Goal: Task Accomplishment & Management: Use online tool/utility

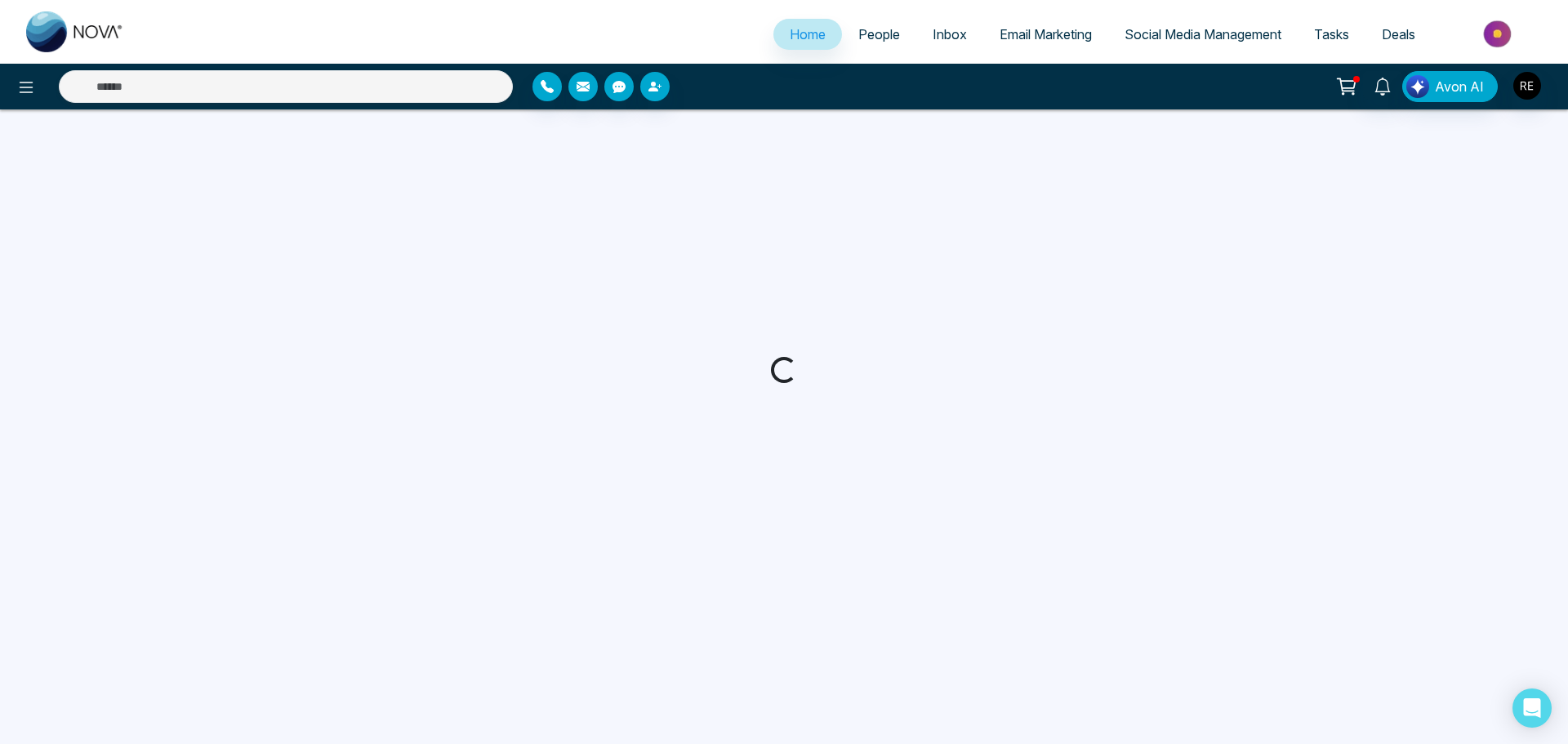
select select "*"
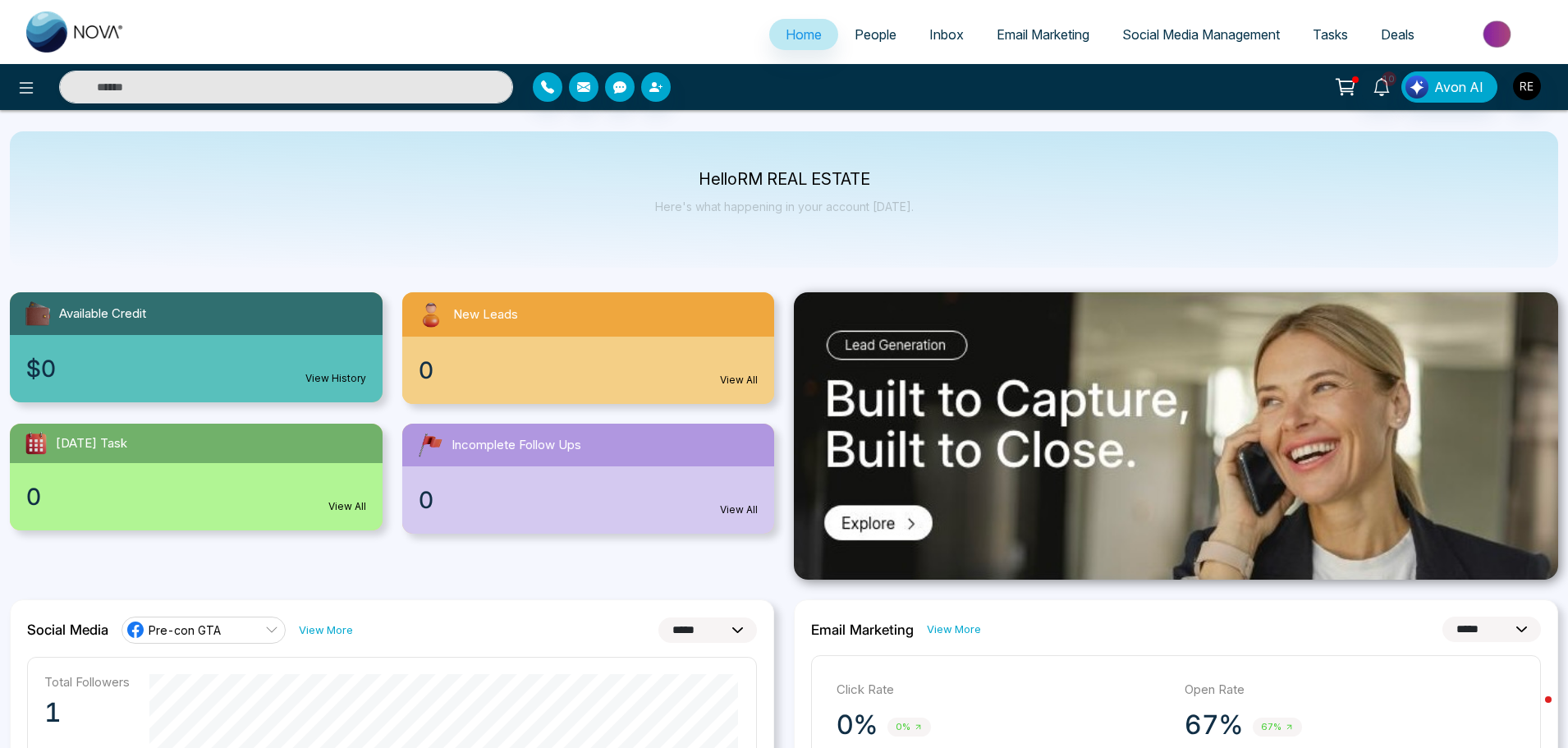
click at [1205, 40] on span "Social Media Management" at bounding box center [1201, 34] width 157 height 17
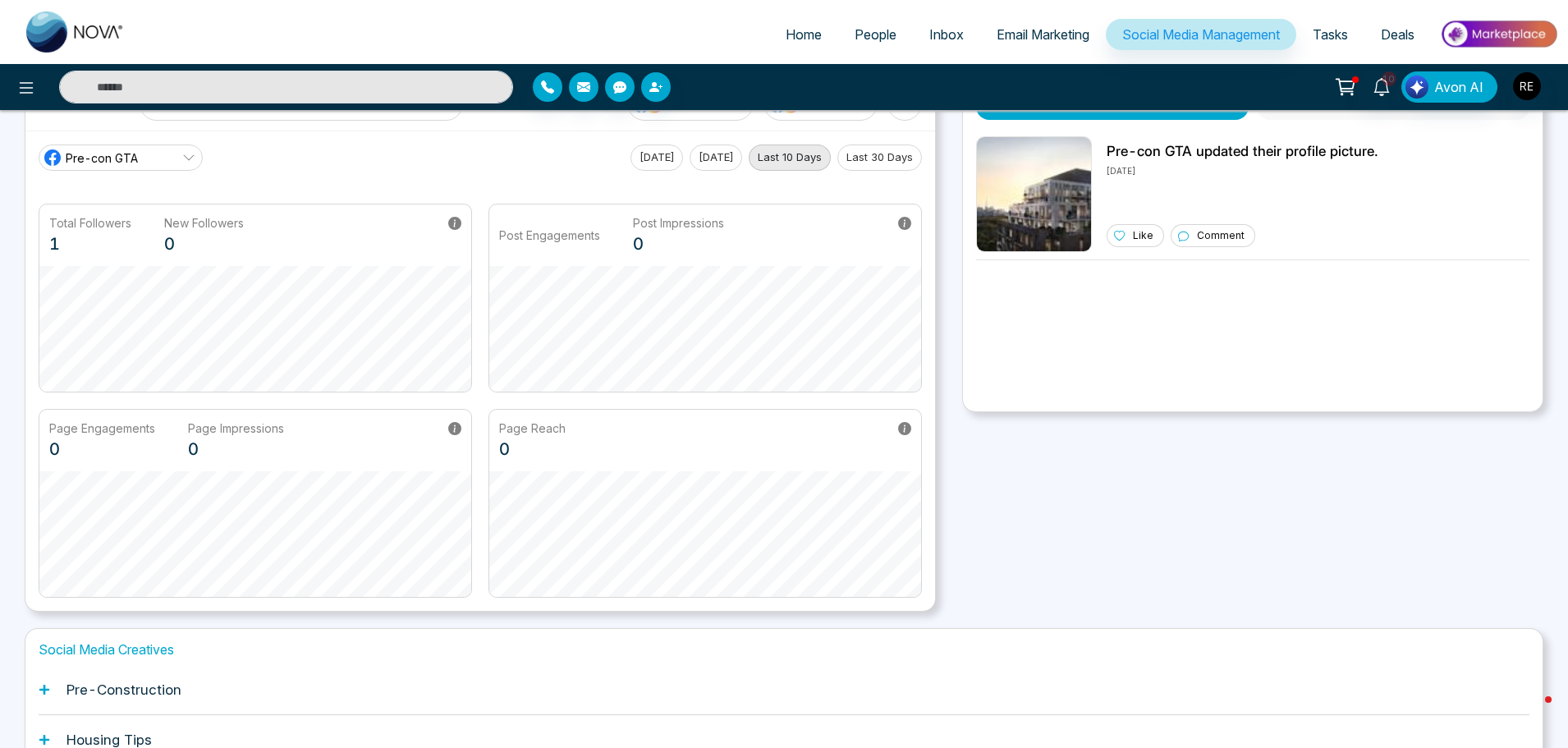
scroll to position [258, 0]
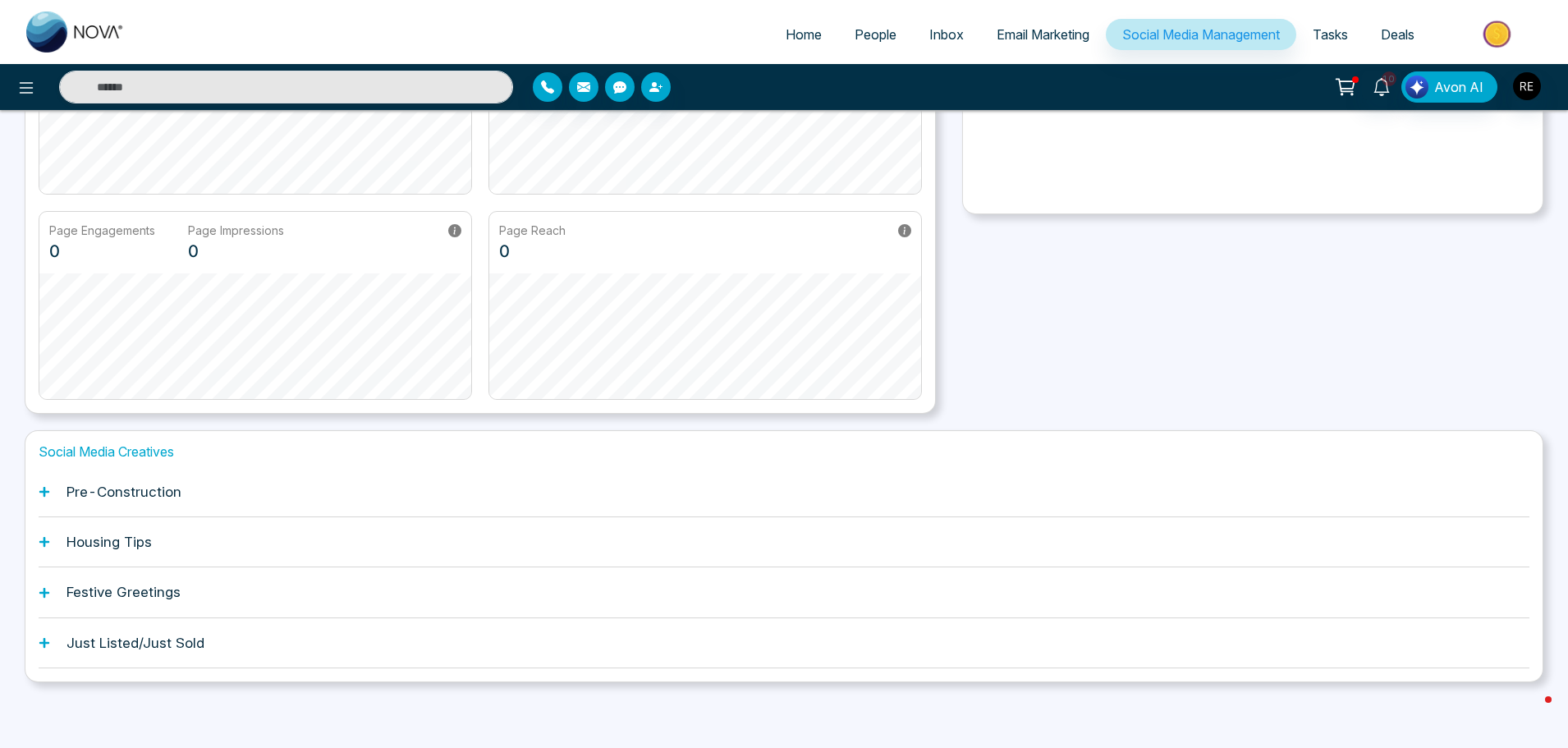
click at [107, 500] on div "Pre-Construction" at bounding box center [784, 491] width 1491 height 50
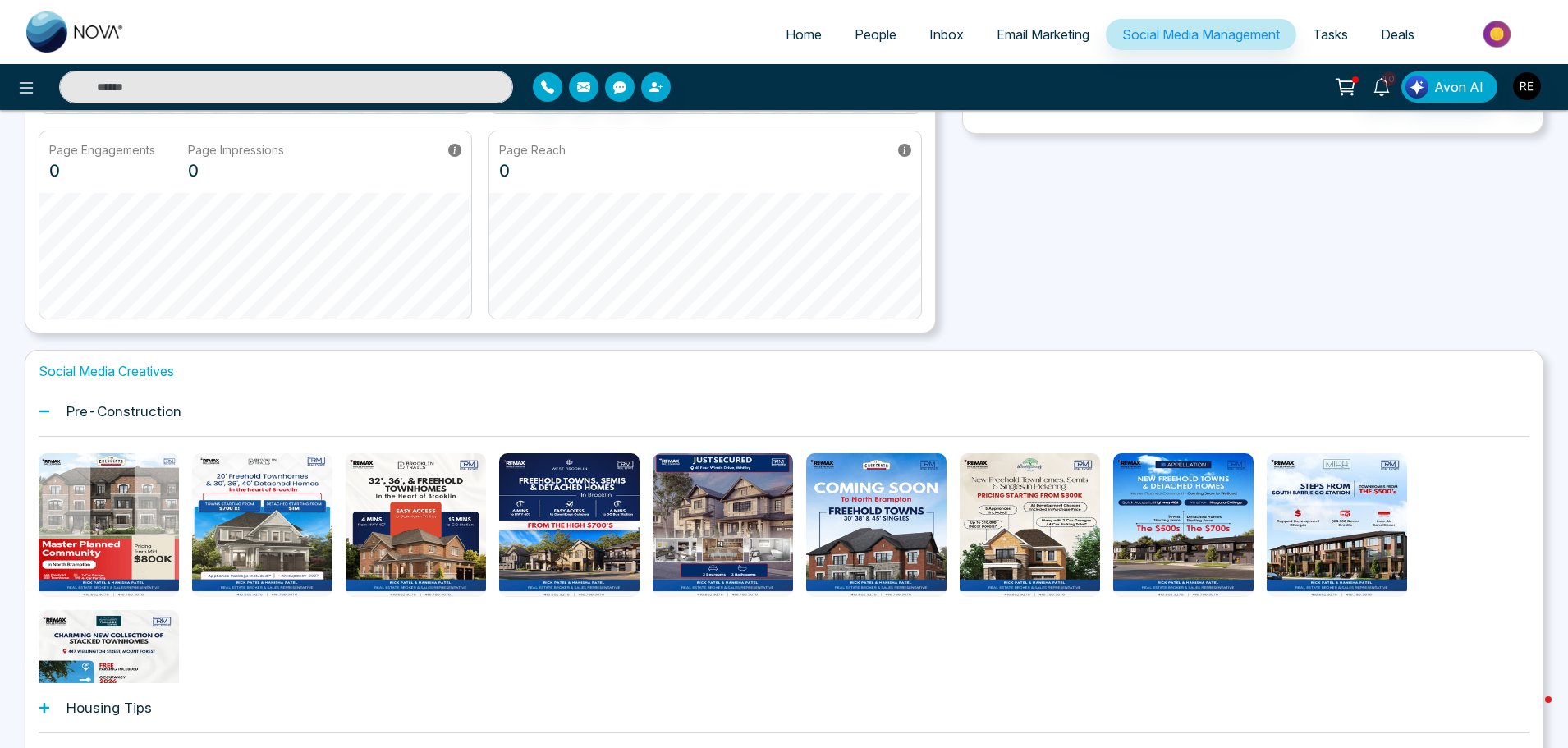
scroll to position [503, 0]
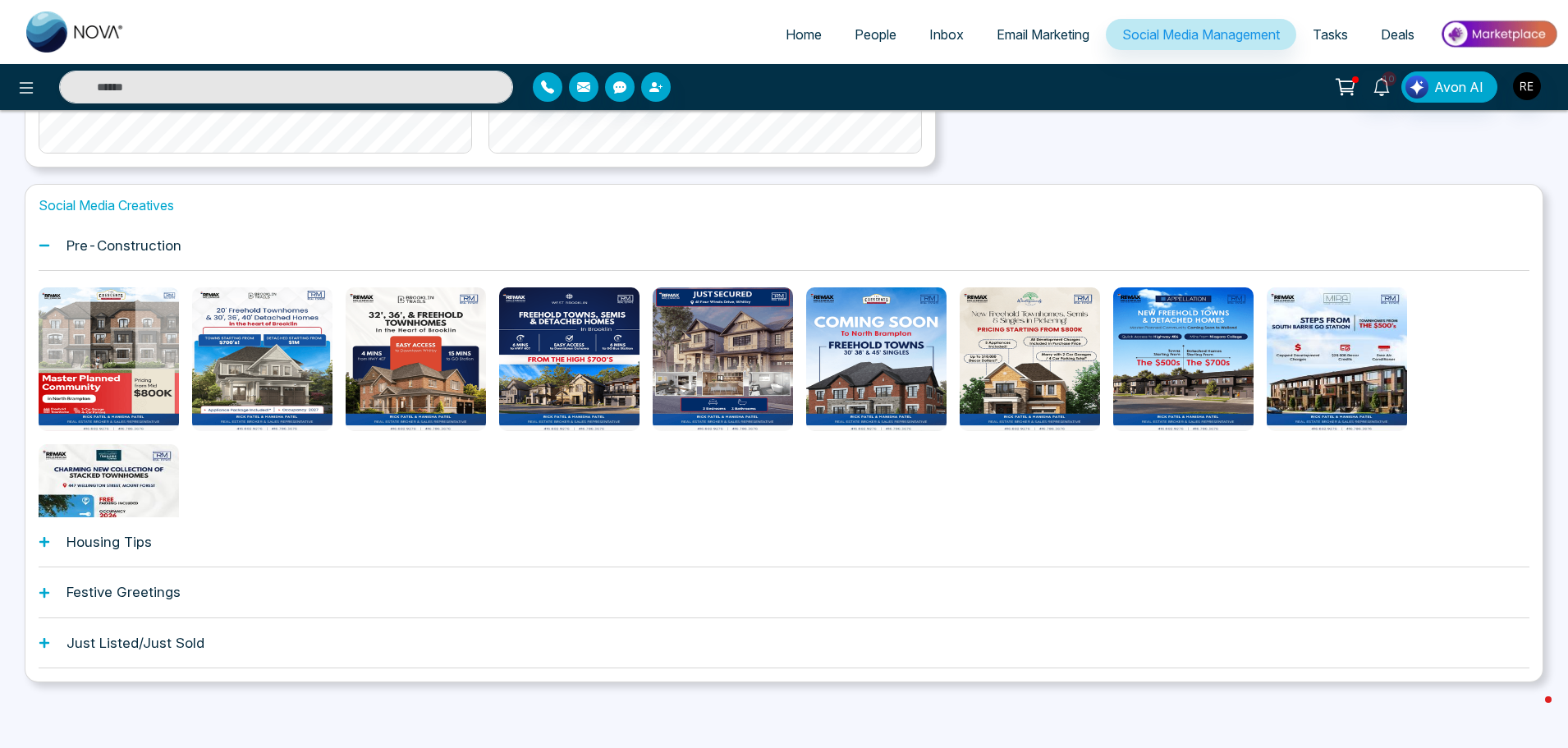
click at [45, 546] on icon at bounding box center [44, 543] width 10 height 10
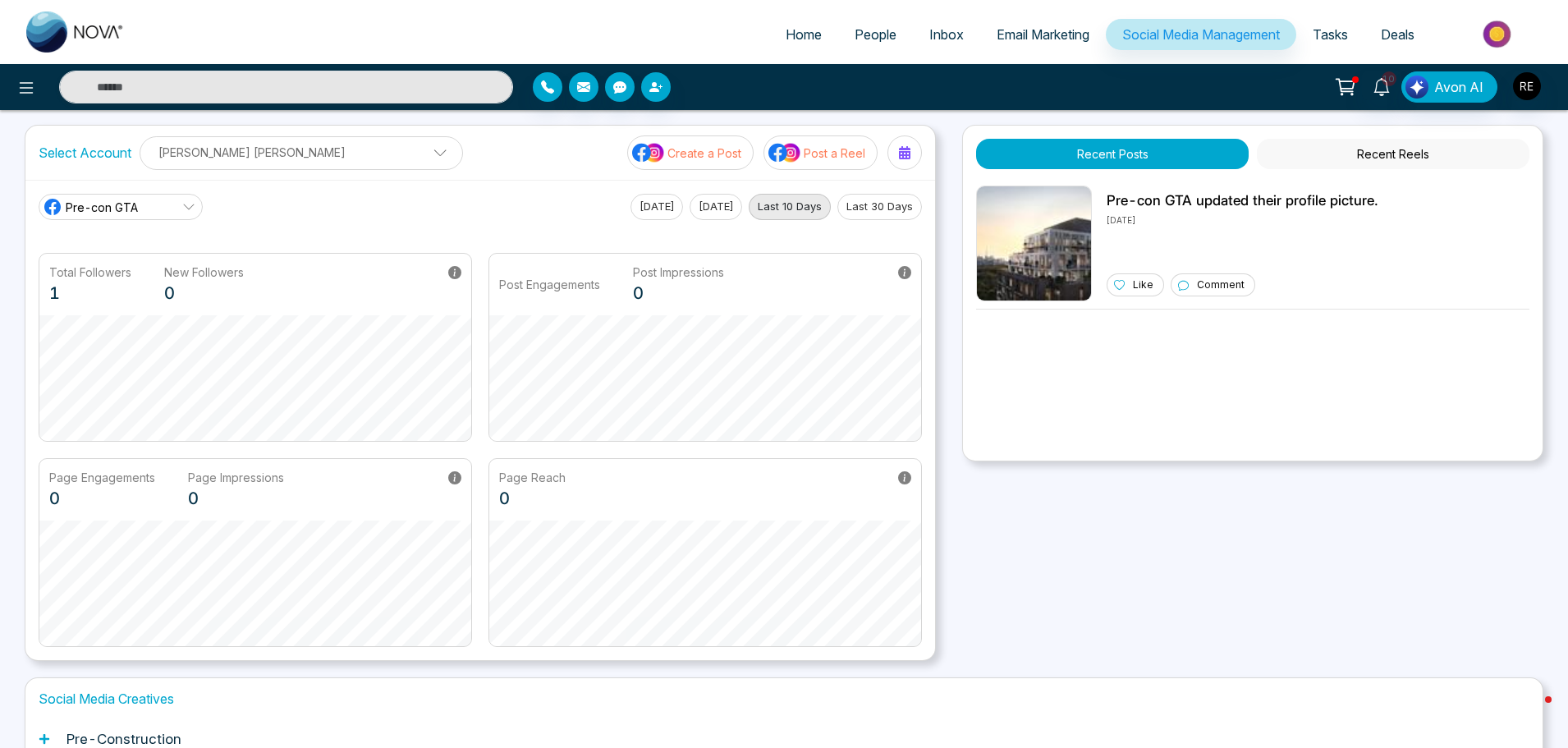
scroll to position [0, 0]
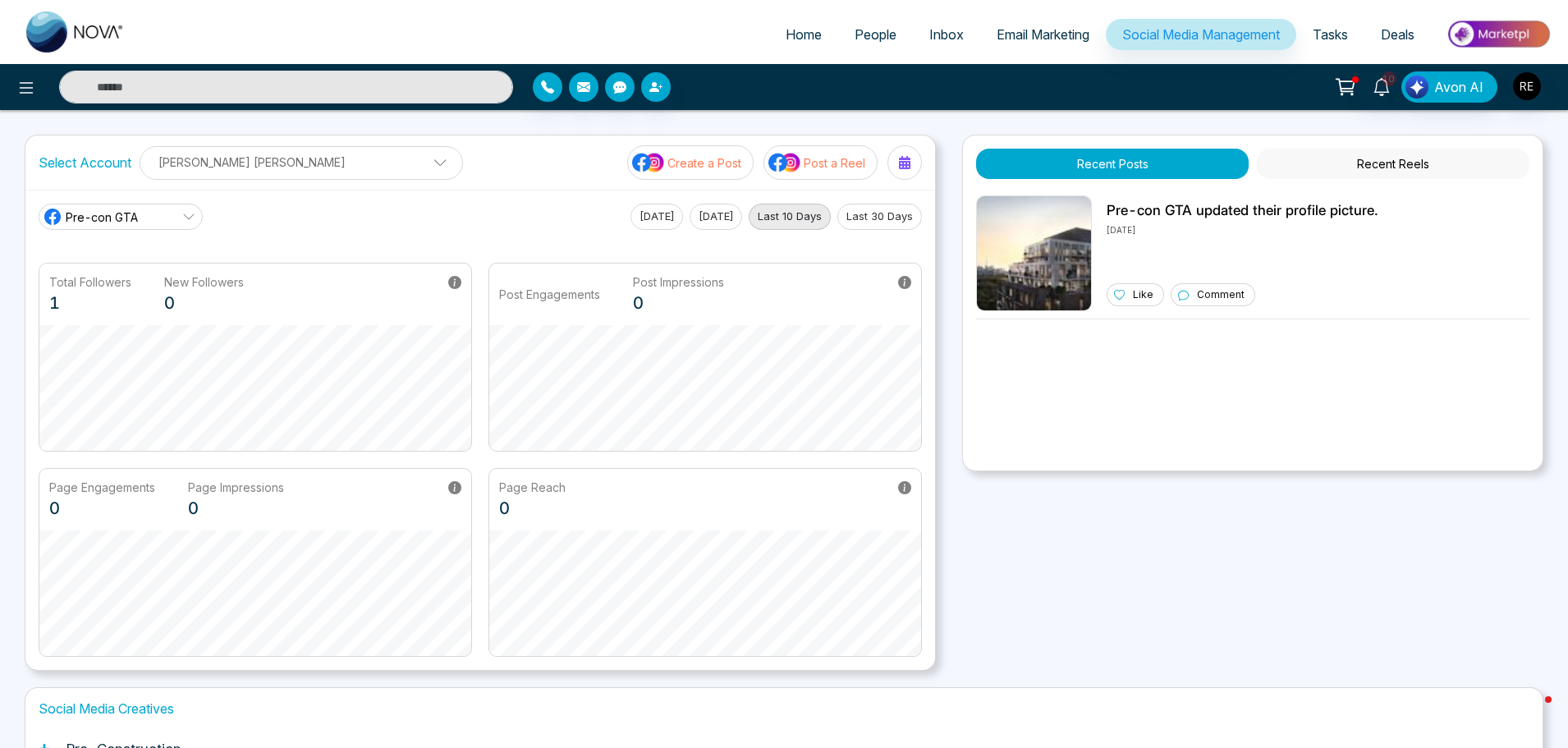
click at [845, 165] on p "Post a Reel" at bounding box center [834, 163] width 62 height 18
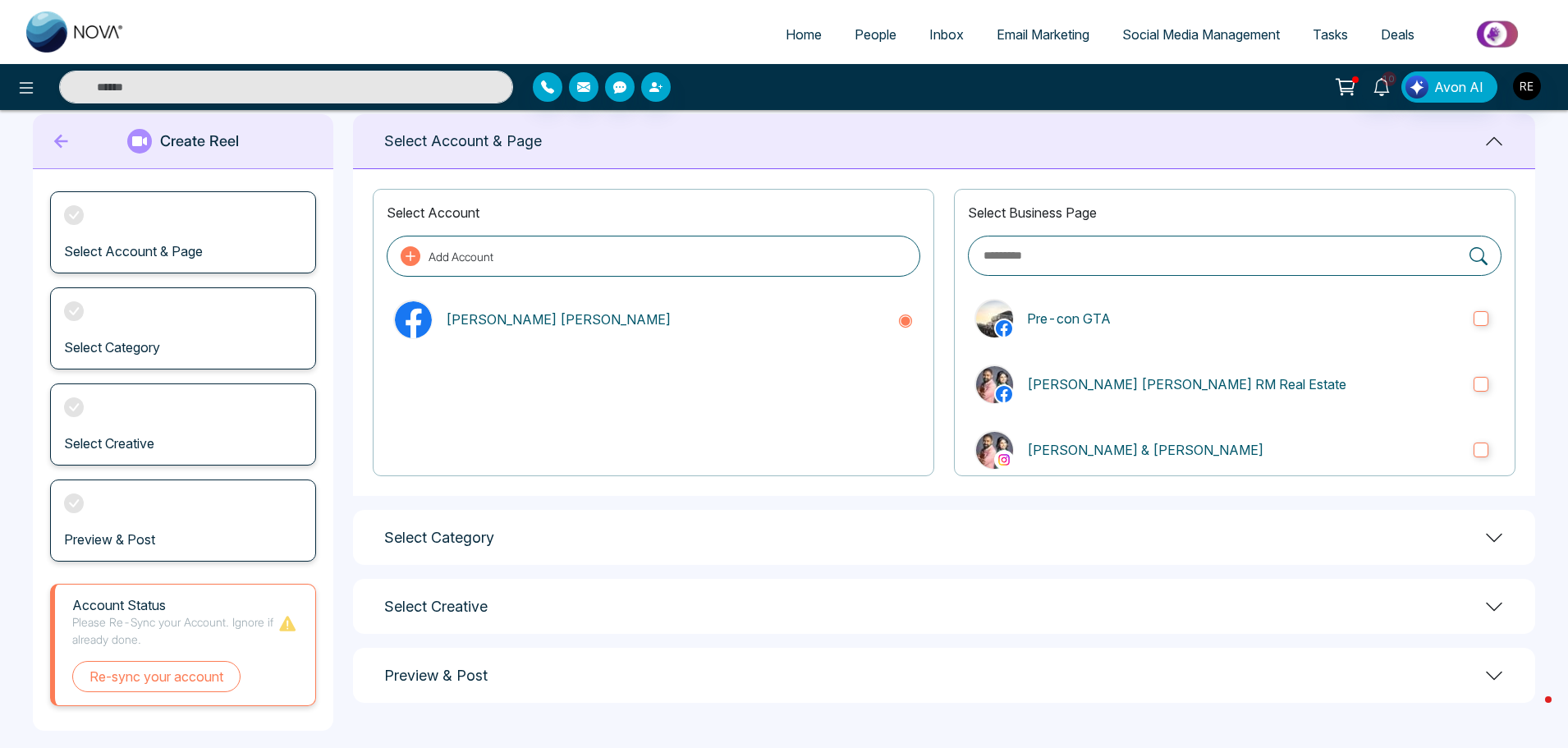
scroll to position [44, 0]
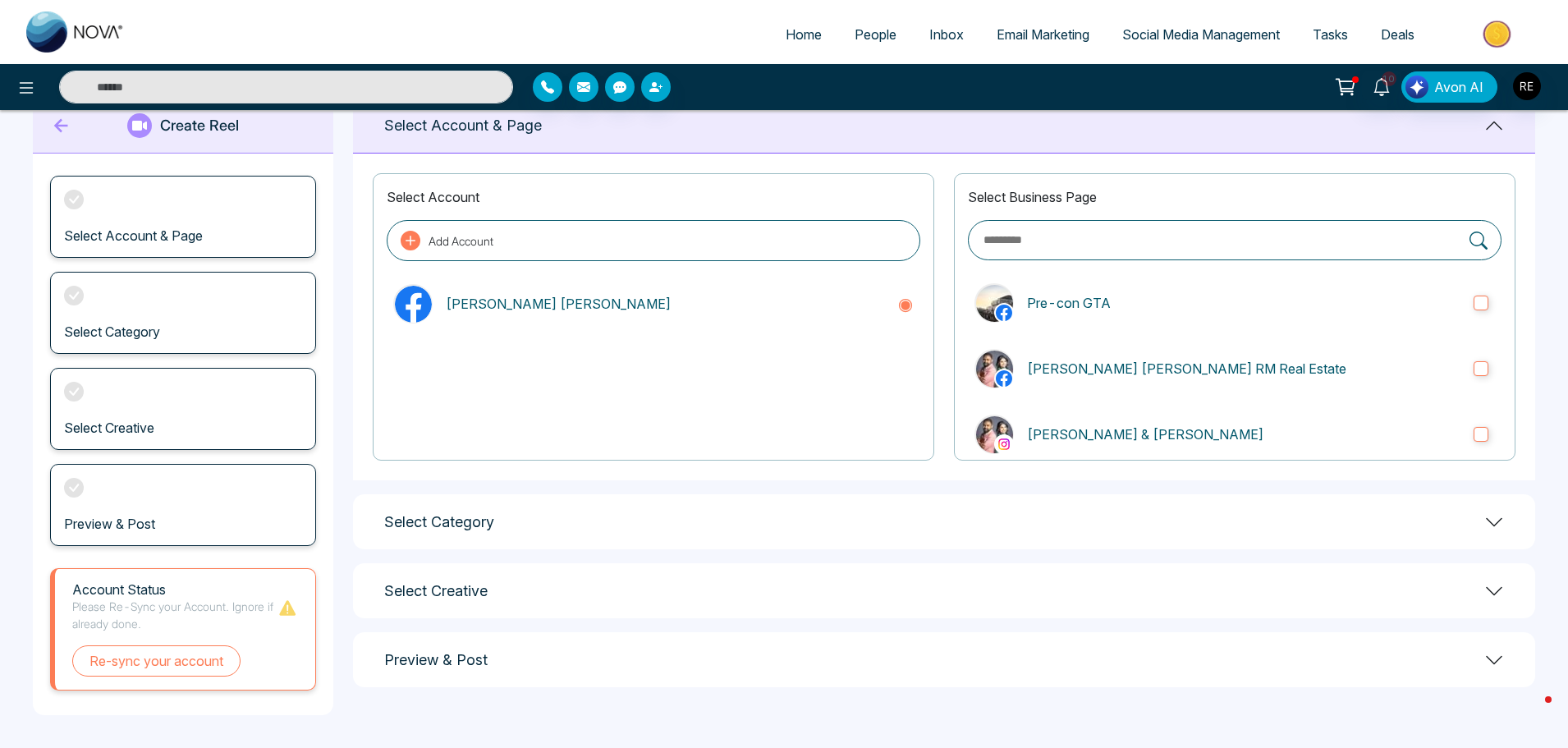
click at [462, 522] on h1 "Select Category" at bounding box center [439, 522] width 110 height 18
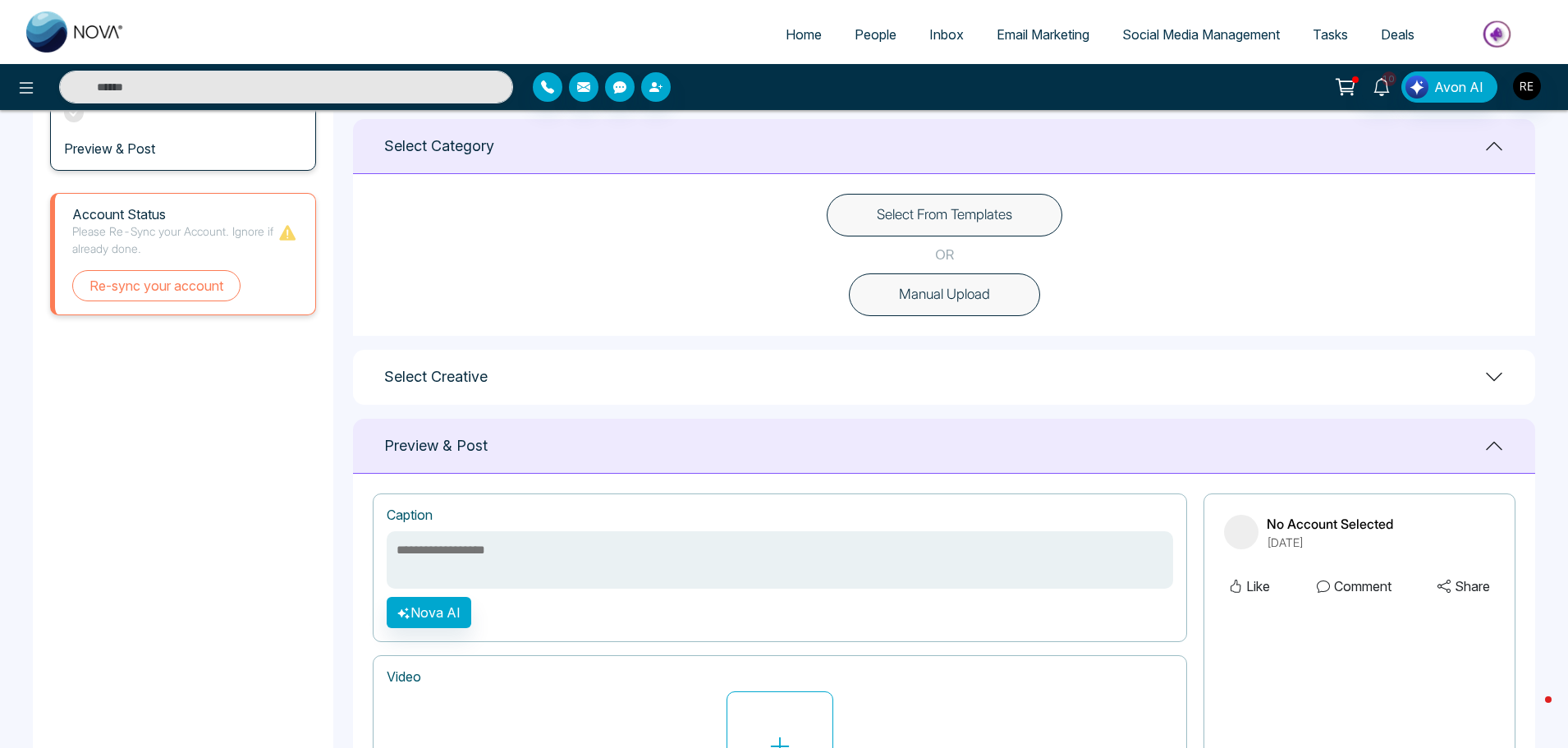
scroll to position [455, 0]
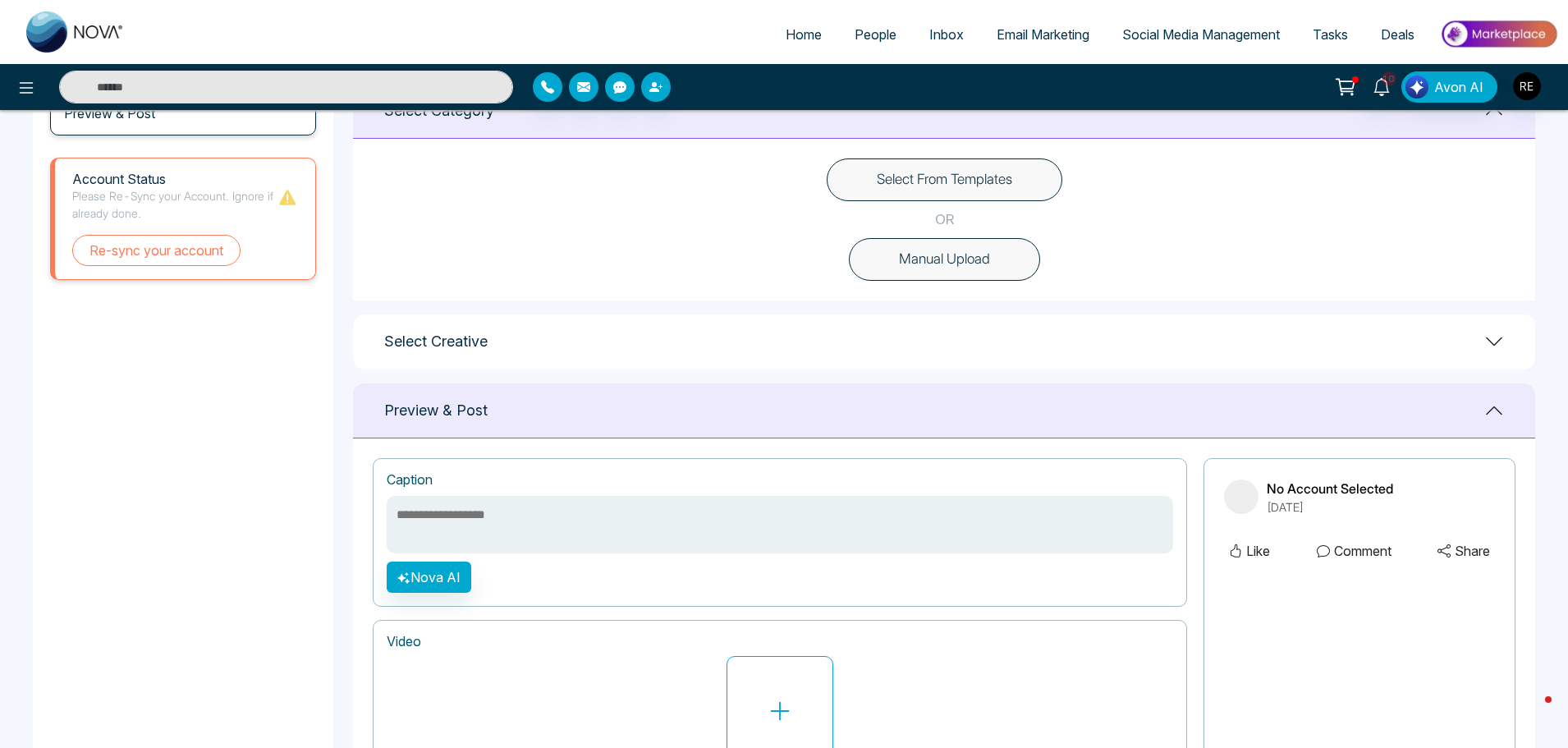
click at [477, 347] on h1 "Select Creative" at bounding box center [435, 341] width 103 height 18
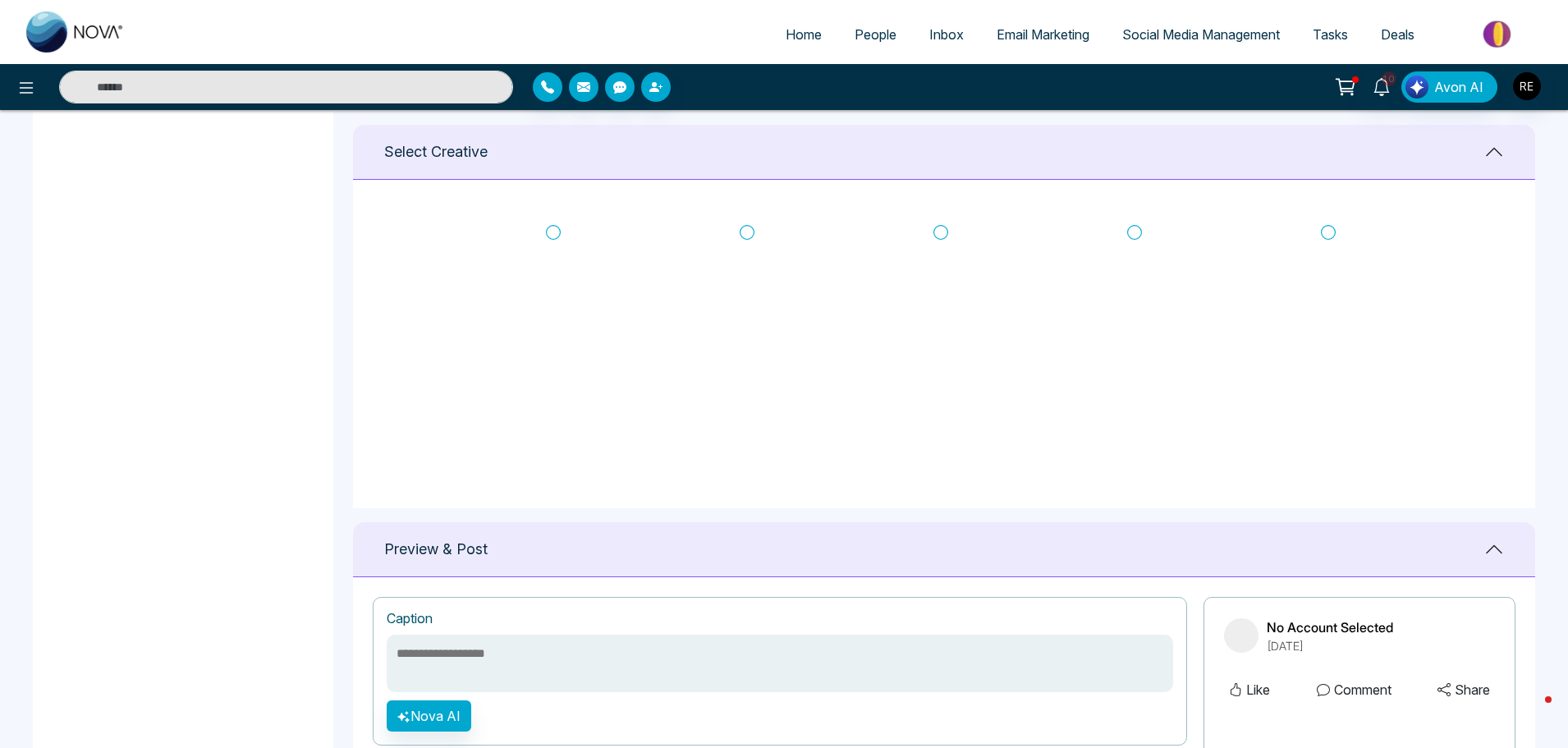
scroll to position [702, 0]
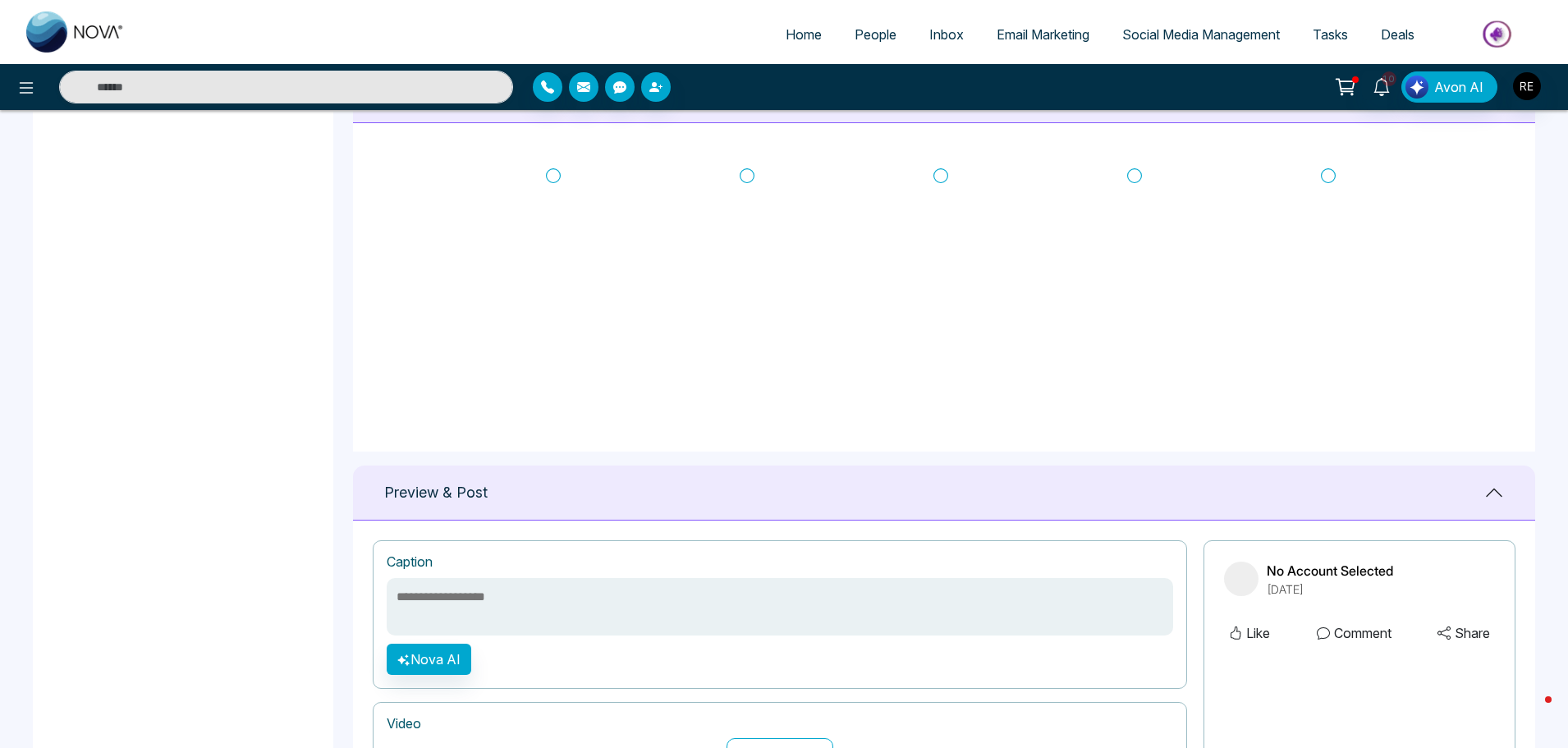
click at [548, 174] on icon at bounding box center [553, 175] width 15 height 17
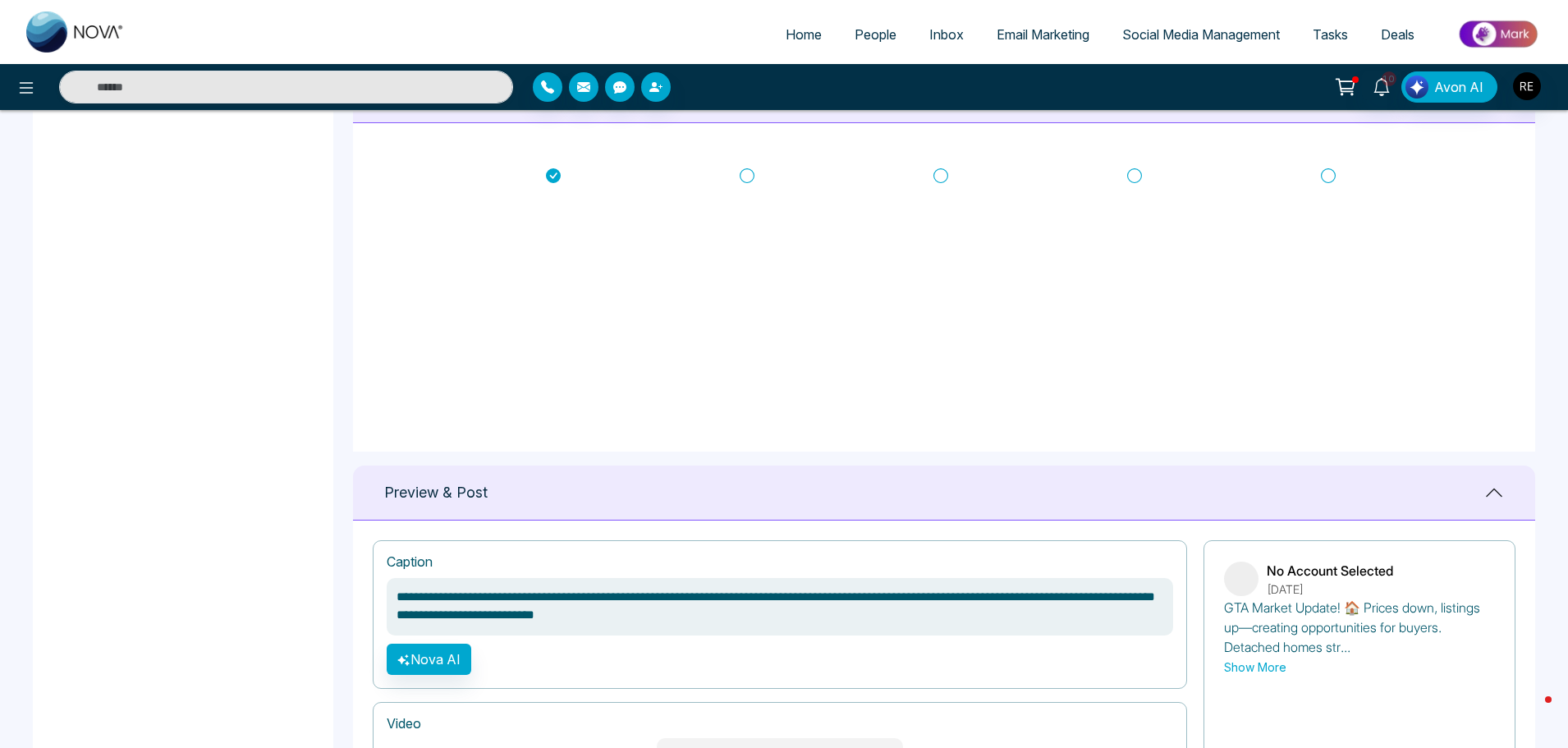
scroll to position [18, 0]
drag, startPoint x: 398, startPoint y: 599, endPoint x: 528, endPoint y: 599, distance: 130.0
click at [557, 602] on textarea "**********" at bounding box center [780, 606] width 787 height 57
type textarea "**********"
